Goal: Task Accomplishment & Management: Use online tool/utility

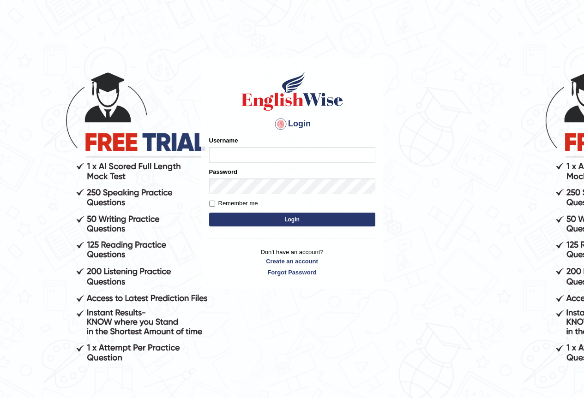
click at [227, 160] on input "Username" at bounding box center [292, 155] width 166 height 16
type input "pujap_parramatta"
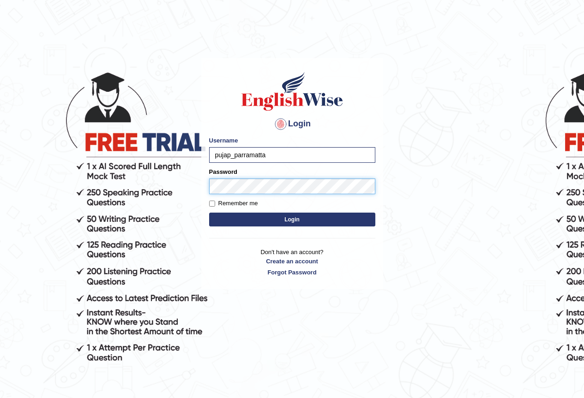
click at [209, 213] on button "Login" at bounding box center [292, 220] width 166 height 14
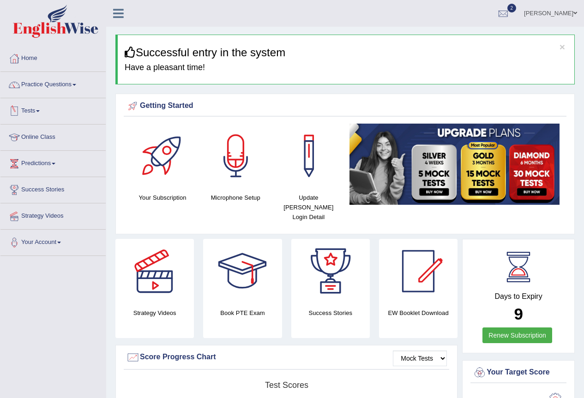
click at [37, 111] on link "Tests" at bounding box center [52, 109] width 105 height 23
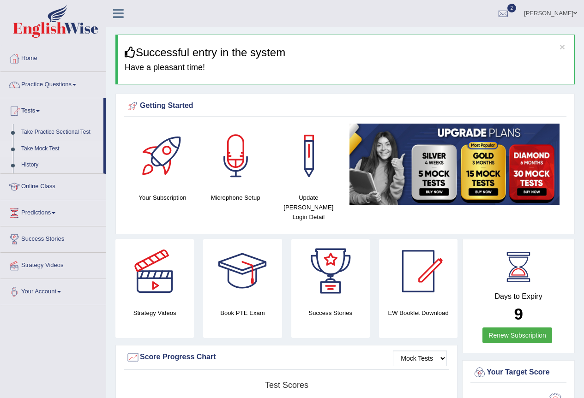
click at [58, 143] on link "Take Mock Test" at bounding box center [60, 149] width 86 height 17
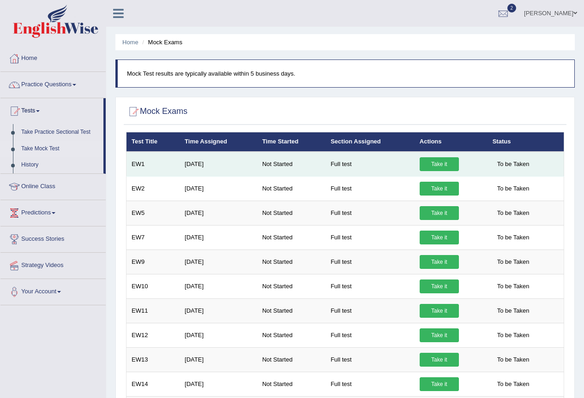
click at [438, 162] on link "Take it" at bounding box center [438, 164] width 39 height 14
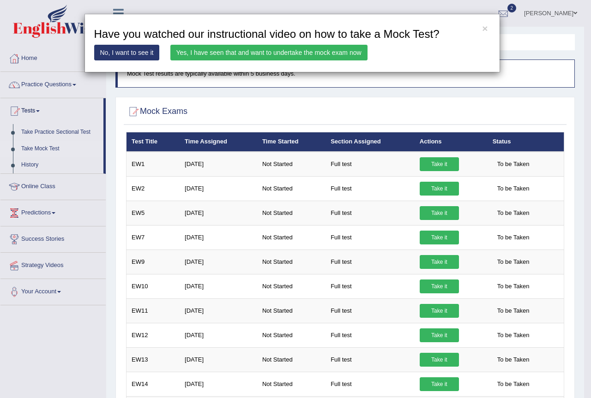
click at [279, 51] on link "Yes, I have seen that and want to undertake the mock exam now" at bounding box center [268, 53] width 197 height 16
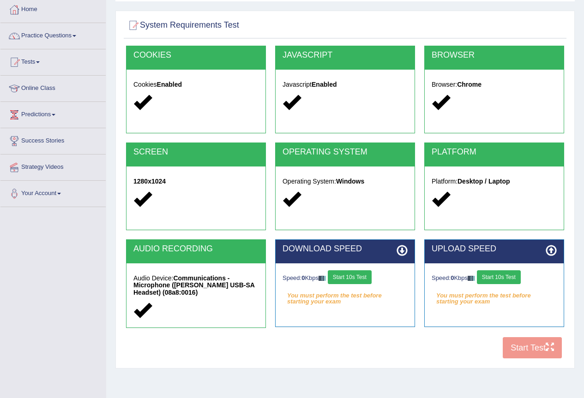
scroll to position [86, 0]
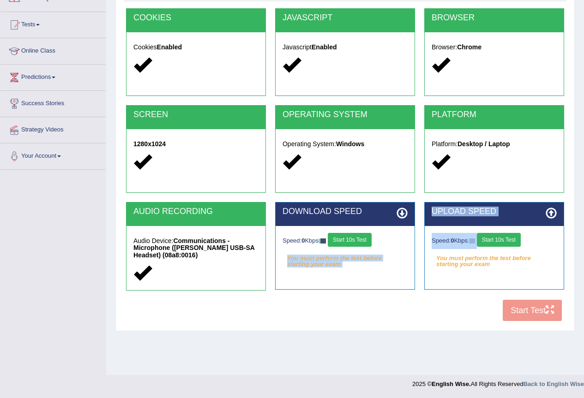
drag, startPoint x: 528, startPoint y: 313, endPoint x: 417, endPoint y: 311, distance: 110.8
click at [417, 311] on div "COOKIES Cookies Enabled JAVASCRIPT Javascript Enabled BROWSER Browser: Chrome S…" at bounding box center [345, 167] width 442 height 318
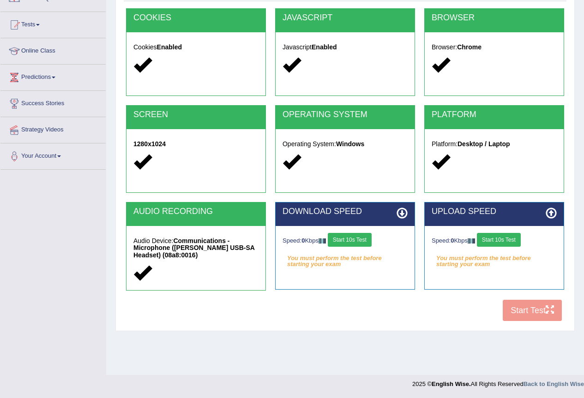
click at [417, 311] on div "COOKIES Cookies Enabled JAVASCRIPT Javascript Enabled BROWSER Browser: Chrome S…" at bounding box center [345, 167] width 442 height 318
click at [531, 311] on div "COOKIES Cookies Enabled JAVASCRIPT Javascript Enabled BROWSER Browser: Chrome S…" at bounding box center [345, 167] width 442 height 318
click at [359, 266] on div "Speed: 0 Kbps Start 10s Test You must perform the test before starting your exa…" at bounding box center [344, 249] width 139 height 46
click at [348, 238] on button "Start 10s Test" at bounding box center [350, 240] width 44 height 14
click at [363, 234] on button "Start 10s Test" at bounding box center [363, 240] width 44 height 14
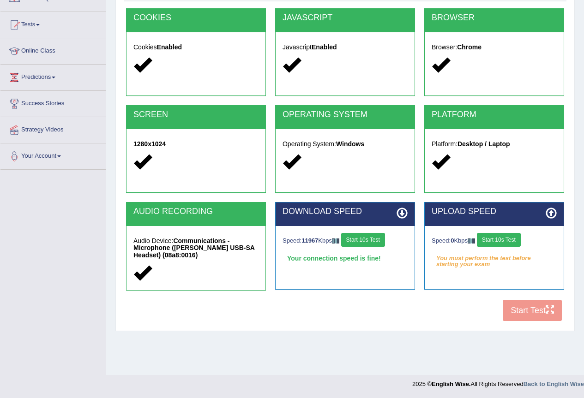
click at [504, 238] on button "Start 10s Test" at bounding box center [499, 240] width 44 height 14
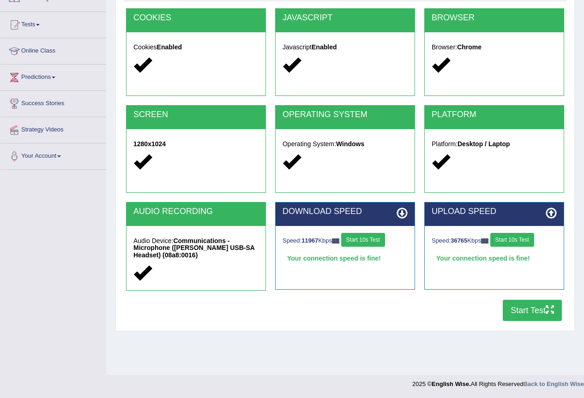
click at [522, 317] on button "Start Test" at bounding box center [531, 310] width 59 height 21
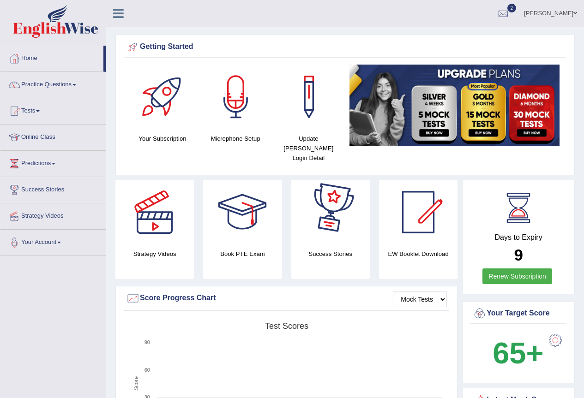
click at [545, 13] on link "[PERSON_NAME]" at bounding box center [550, 12] width 67 height 24
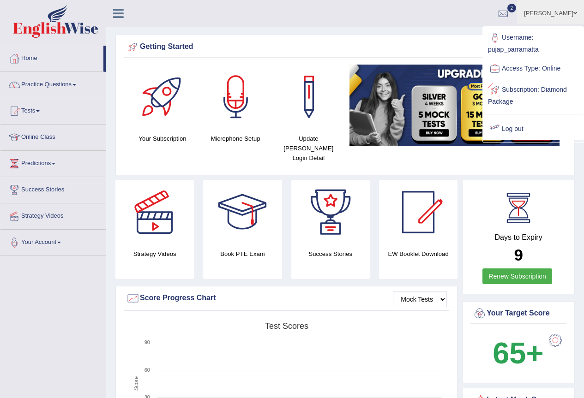
click at [529, 125] on link "Log out" at bounding box center [533, 129] width 100 height 21
